Goal: Information Seeking & Learning: Learn about a topic

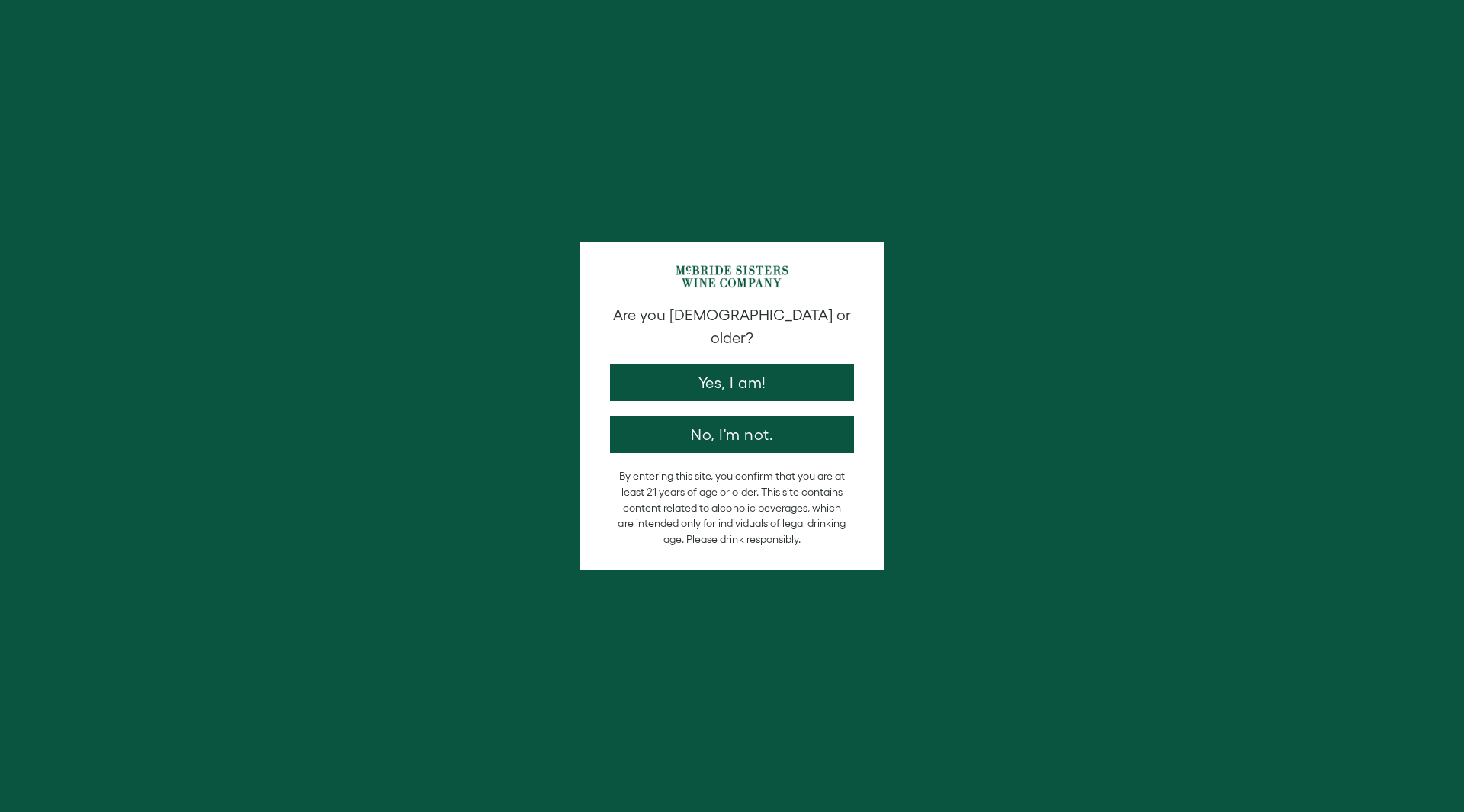
click at [732, 364] on button "Yes, I am!" at bounding box center [732, 383] width 244 height 37
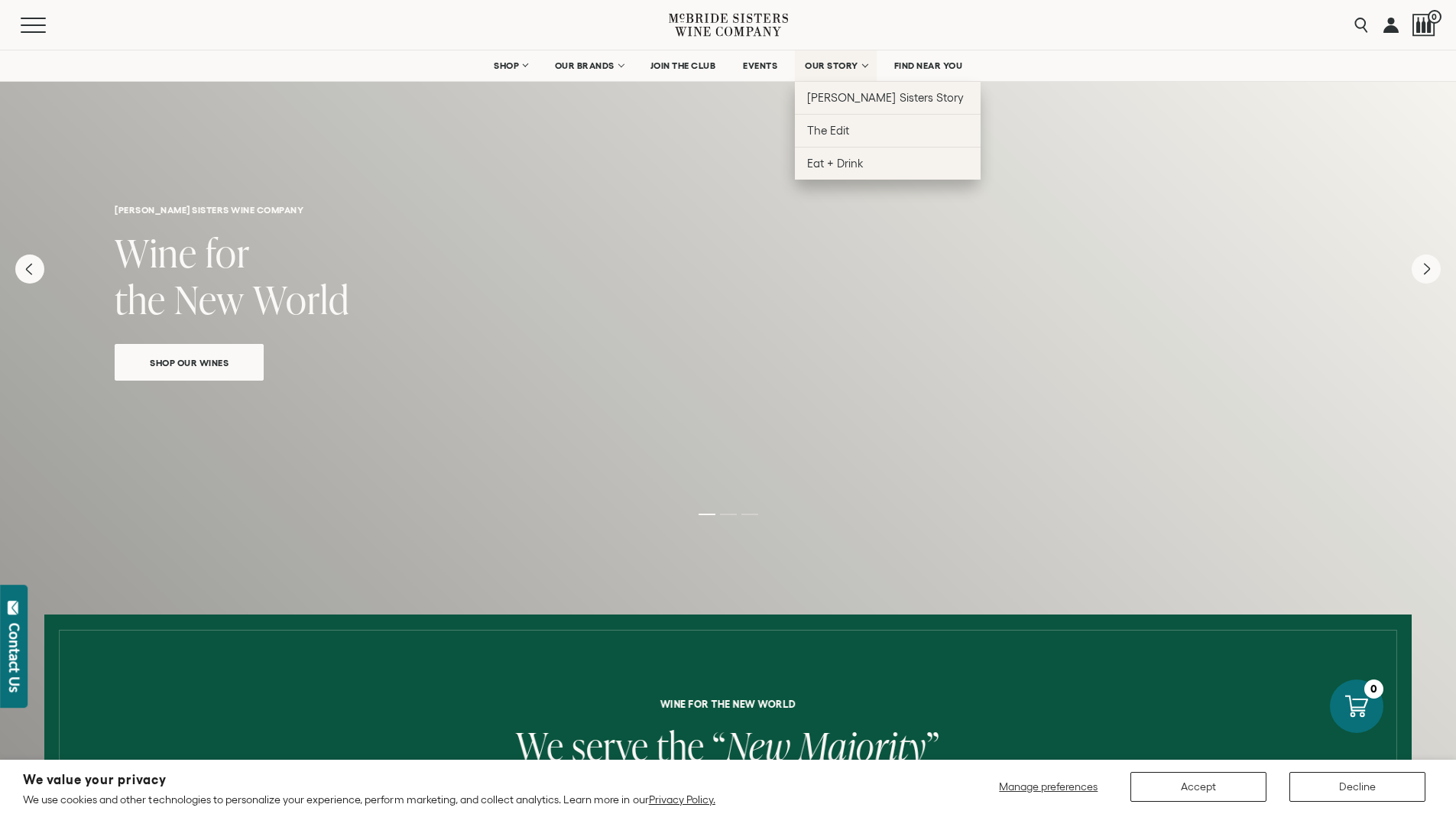
click at [855, 64] on span "OUR STORY" at bounding box center [832, 65] width 53 height 11
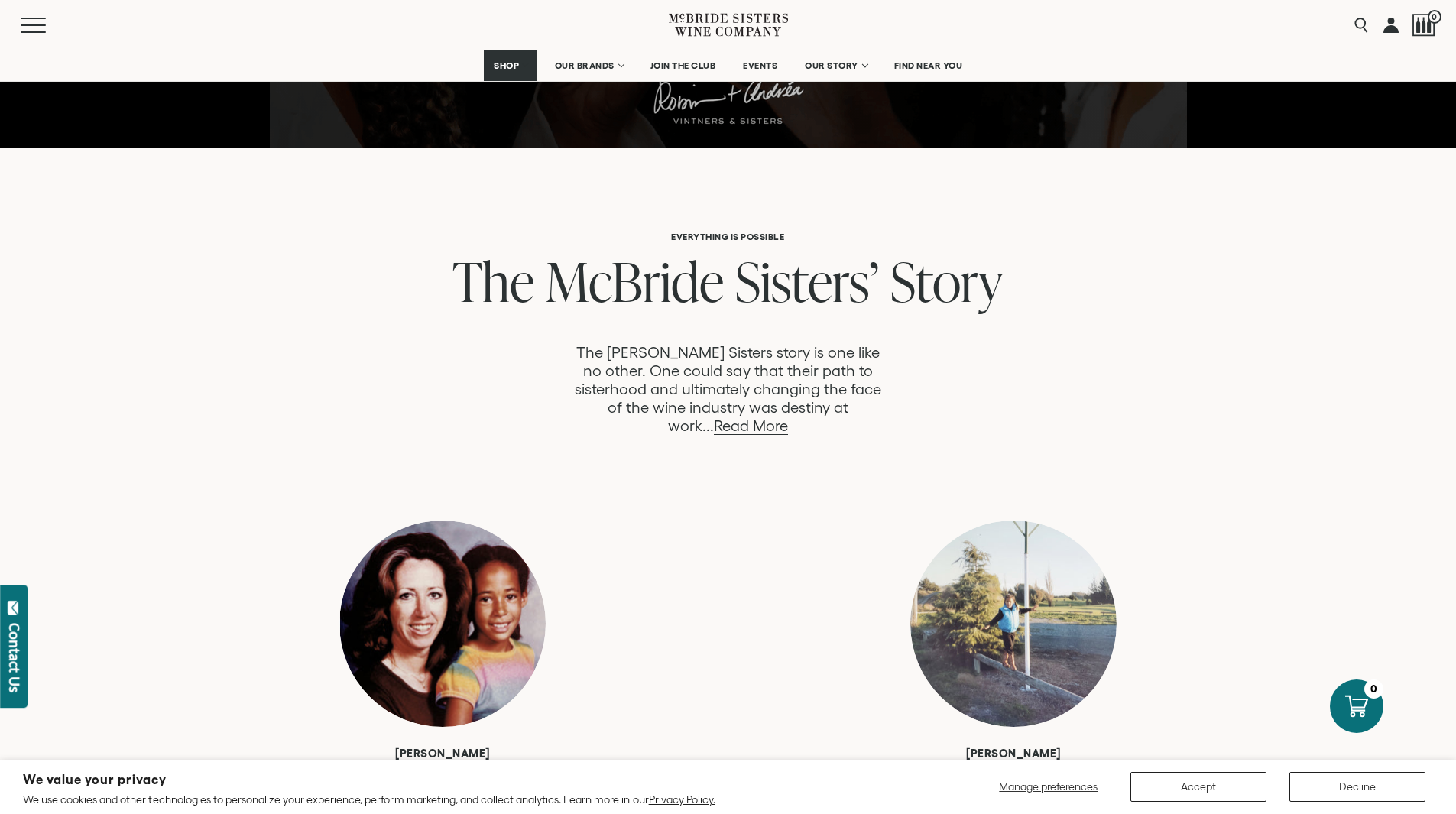
scroll to position [688, 0]
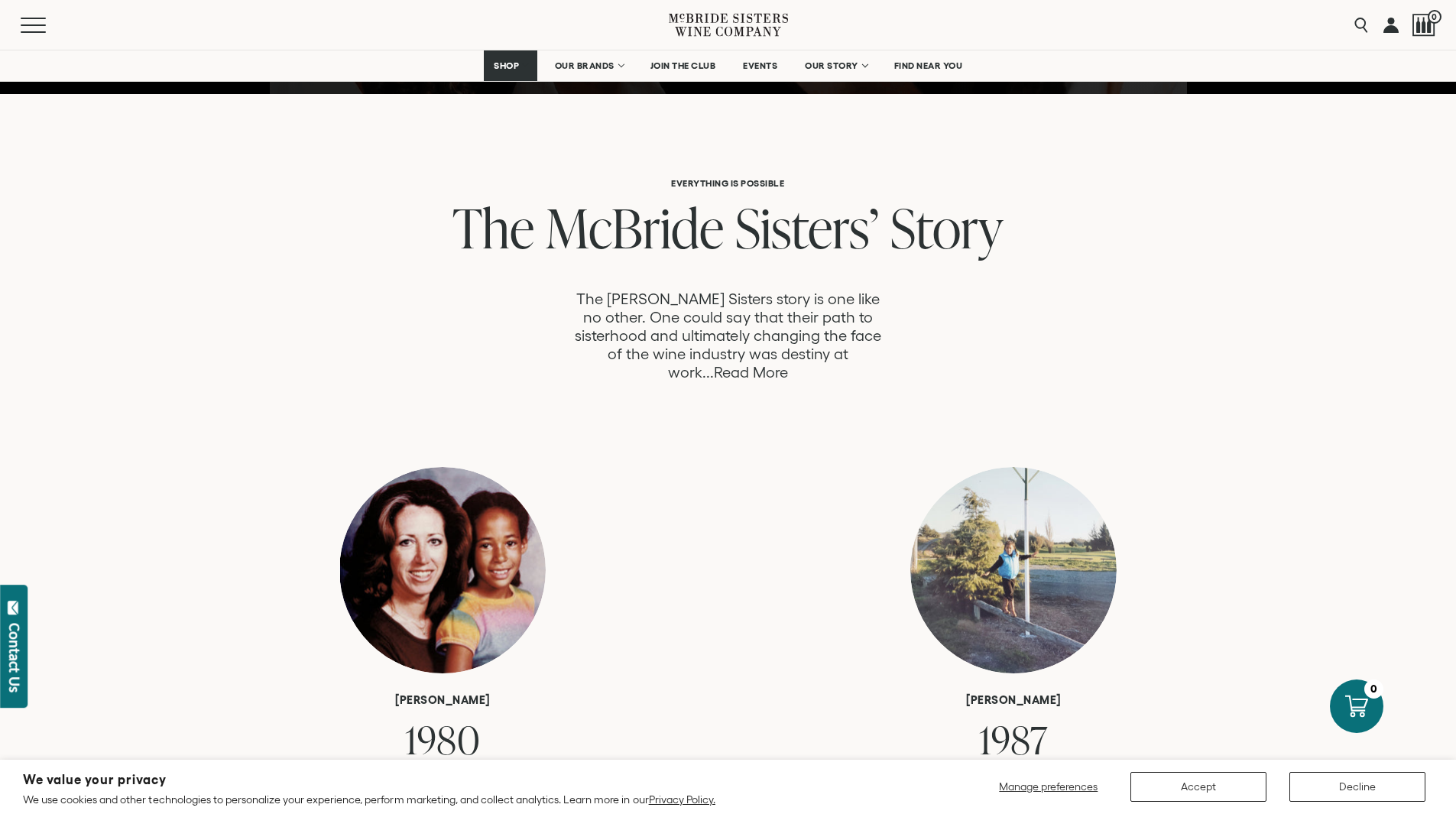
click at [788, 364] on link "Read More" at bounding box center [751, 372] width 74 height 18
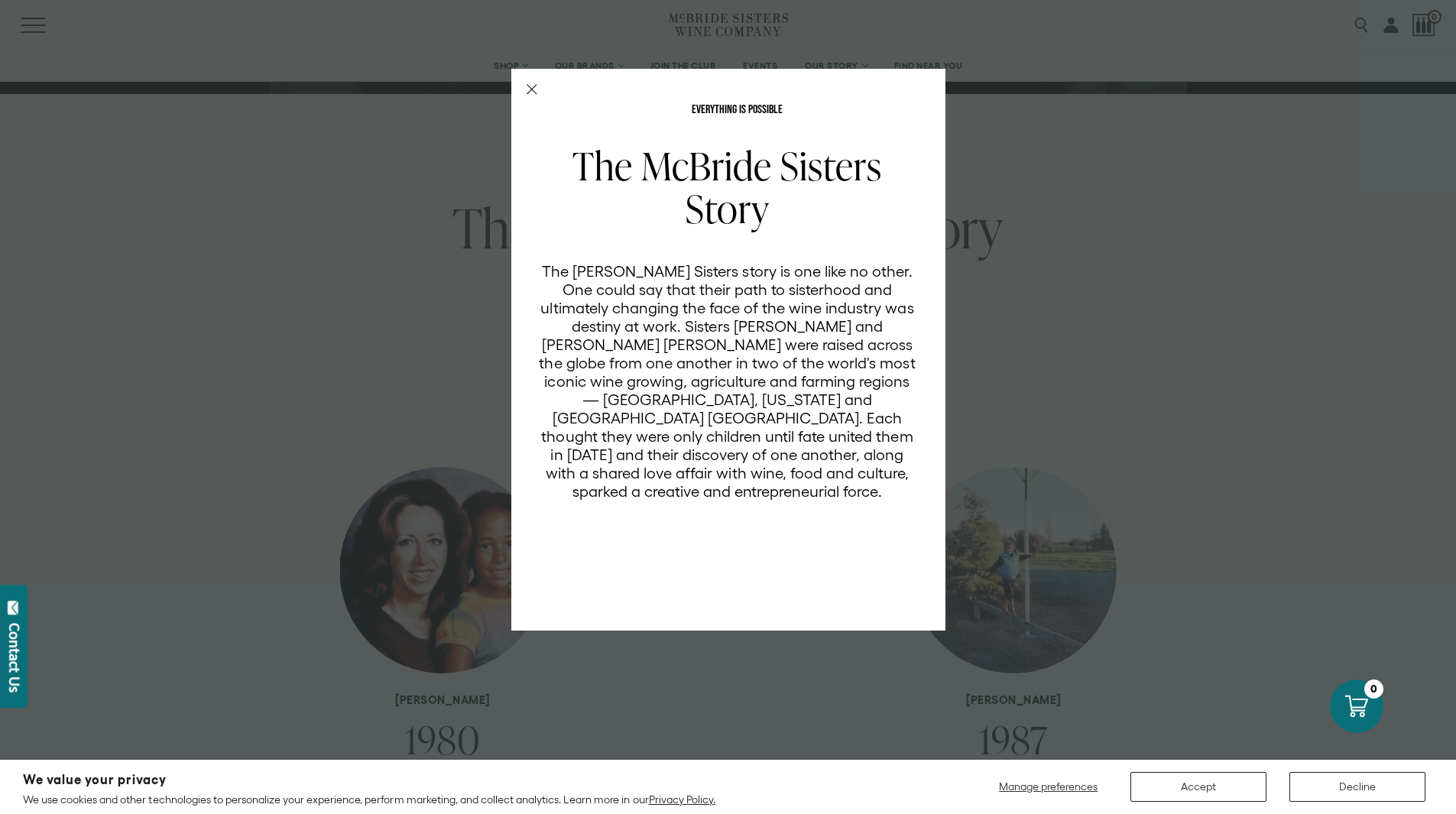
click at [530, 91] on line "Close Modal" at bounding box center [531, 89] width 9 height 9
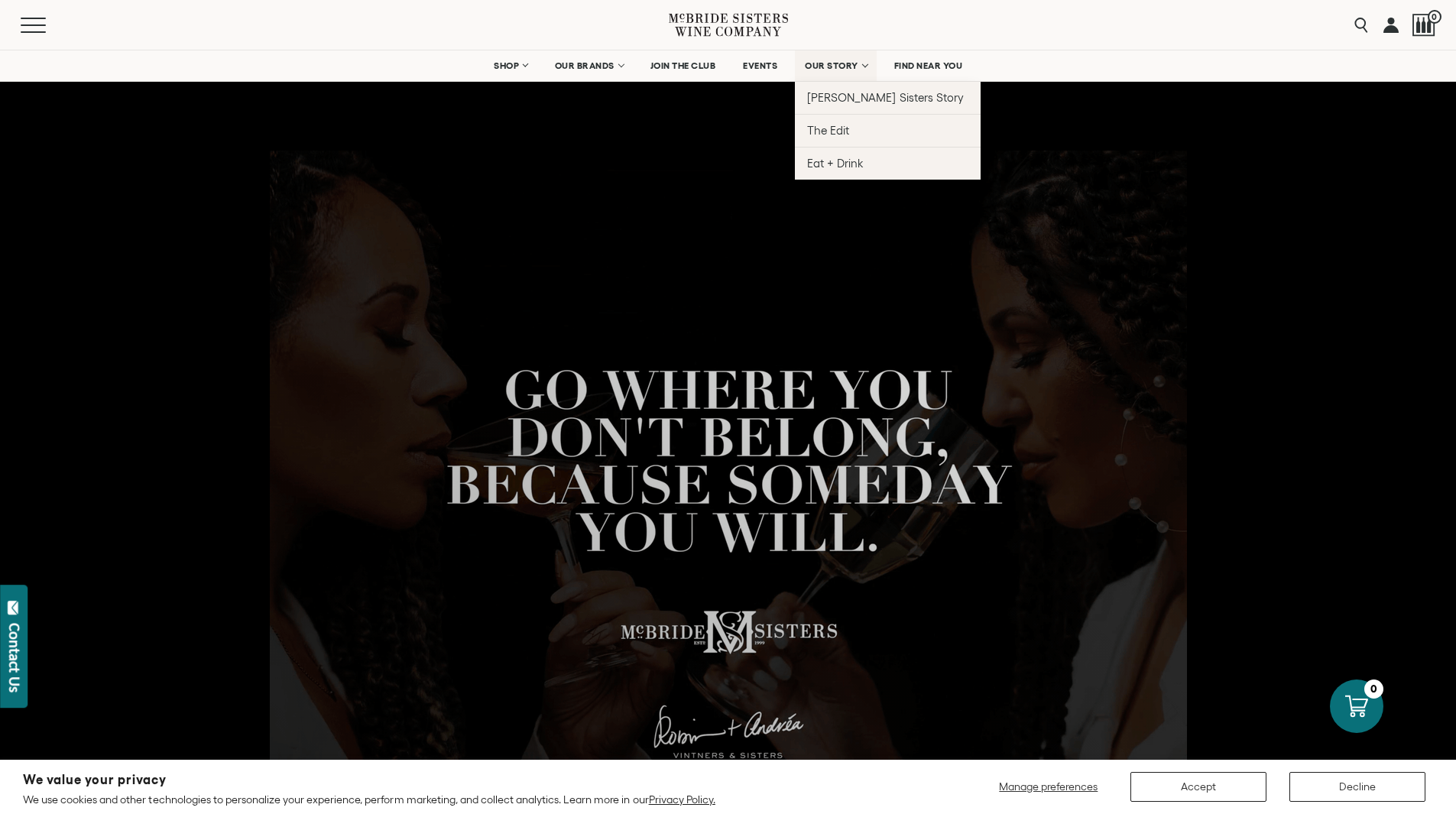
click at [857, 61] on span "OUR STORY" at bounding box center [832, 65] width 53 height 11
